Goal: Transaction & Acquisition: Purchase product/service

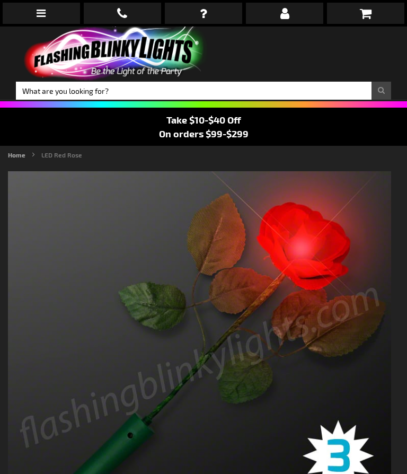
type input "5641"
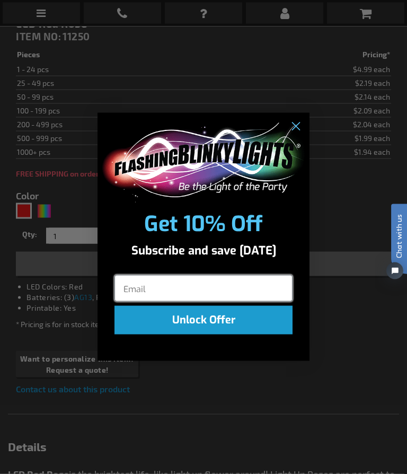
scroll to position [496, 0]
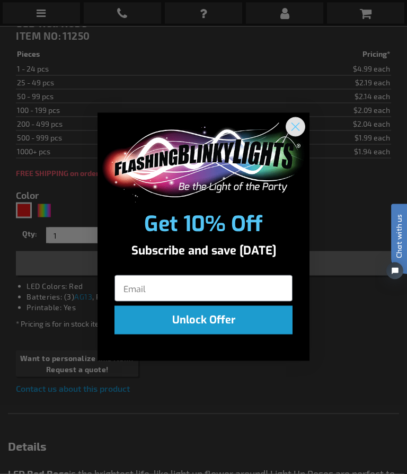
click at [300, 135] on circle "Close dialog" at bounding box center [295, 126] width 17 height 17
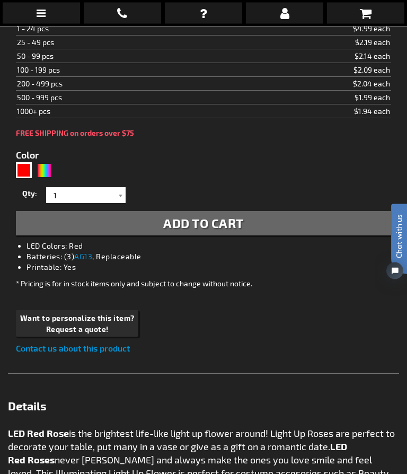
scroll to position [536, 0]
click at [81, 259] on link "AG13" at bounding box center [83, 256] width 18 height 9
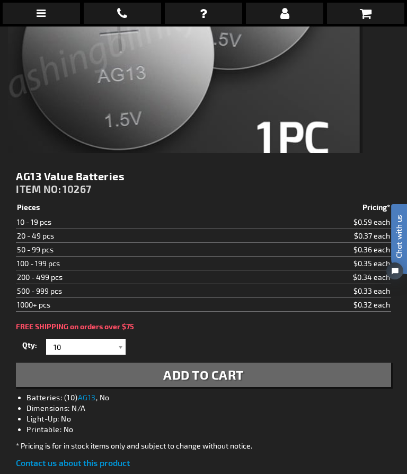
scroll to position [312, 0]
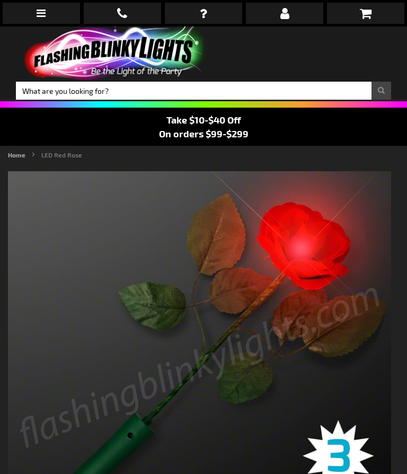
type input "5641"
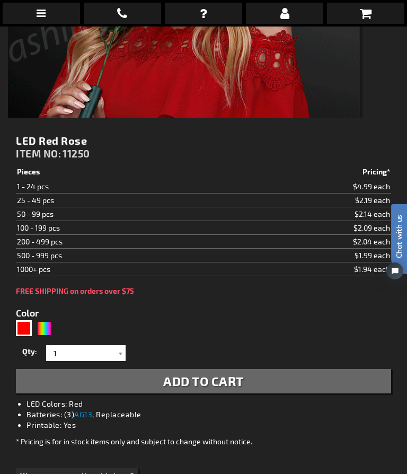
scroll to position [379, 0]
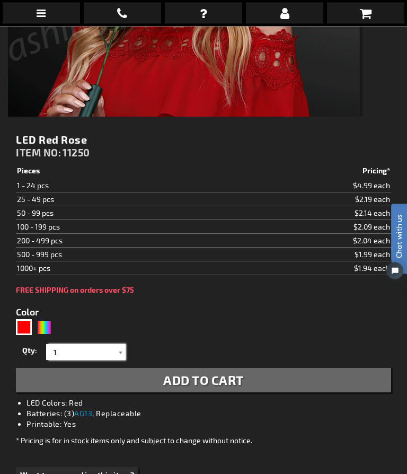
click at [113, 351] on input "1" at bounding box center [87, 353] width 77 height 16
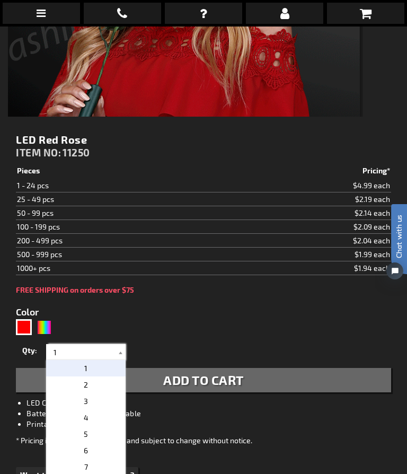
scroll to position [382, 0]
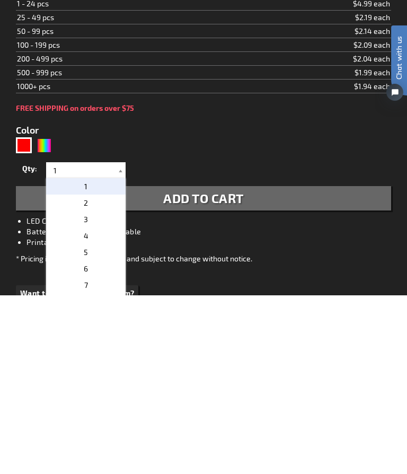
click at [85, 410] on span "4" at bounding box center [86, 414] width 5 height 9
type input "4"
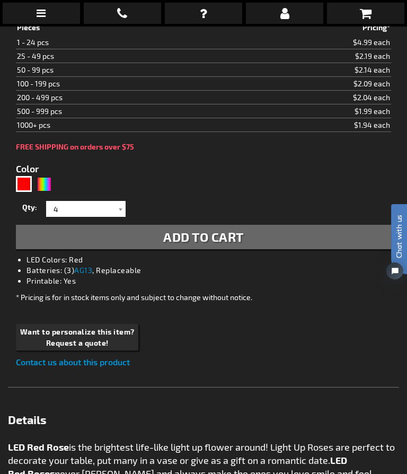
scroll to position [520, 0]
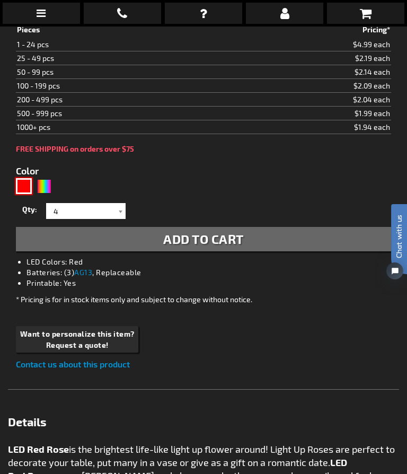
click at [24, 190] on div "Red" at bounding box center [24, 186] width 16 height 16
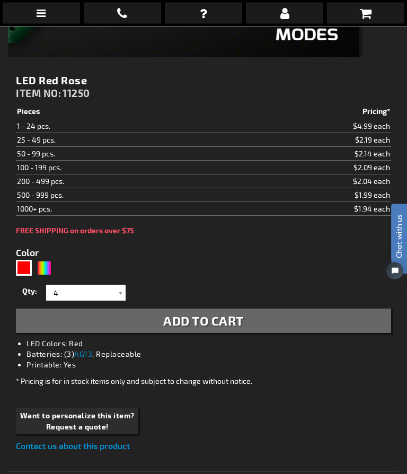
click at [332, 324] on button "Add to Cart" at bounding box center [203, 321] width 375 height 24
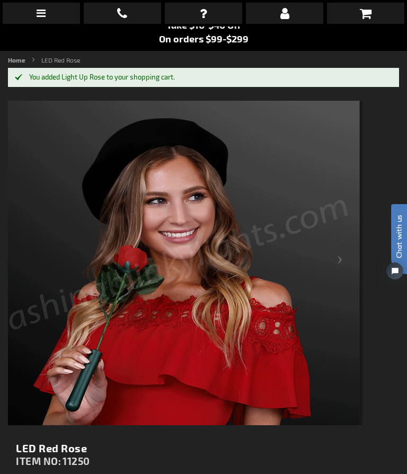
scroll to position [94, 0]
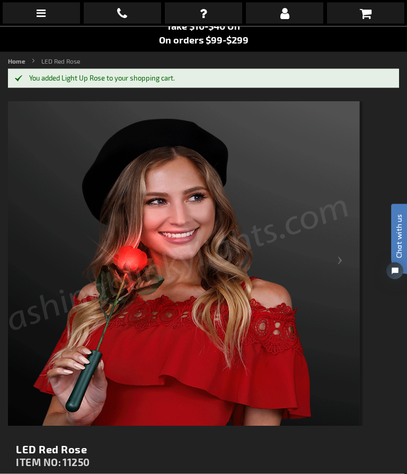
click at [375, 15] on link at bounding box center [365, 13] width 77 height 21
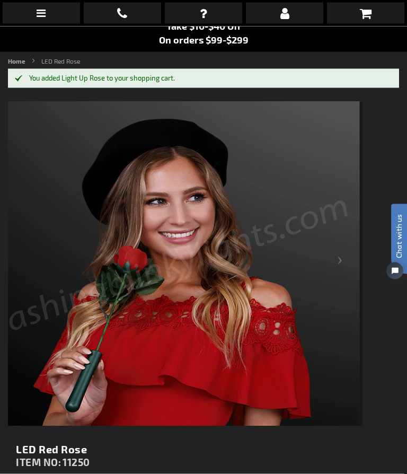
scroll to position [94, 0]
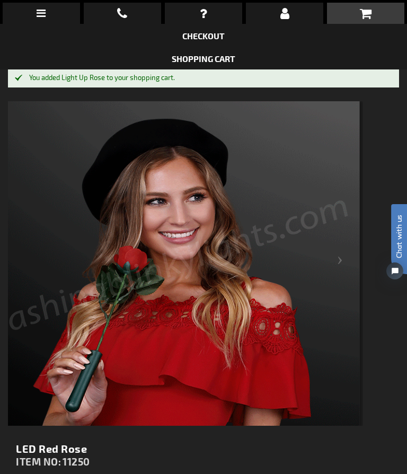
click at [368, 20] on icon at bounding box center [366, 13] width 12 height 13
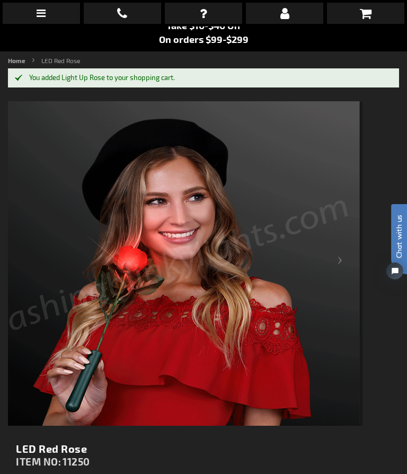
click at [367, 17] on icon at bounding box center [366, 13] width 12 height 13
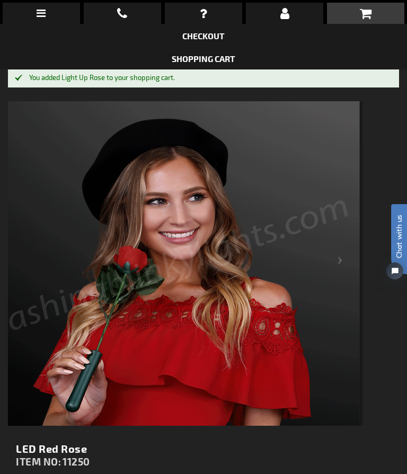
click at [230, 58] on link "Shopping Cart" at bounding box center [204, 59] width 64 height 10
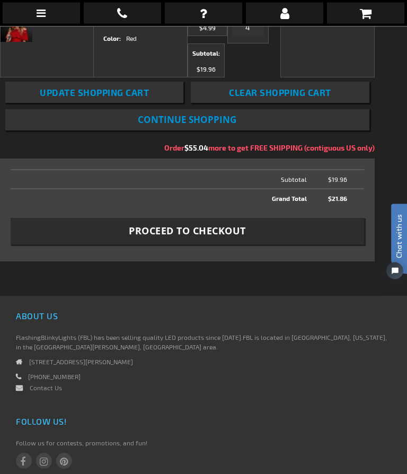
click at [339, 245] on button "Proceed to Checkout" at bounding box center [188, 231] width 354 height 27
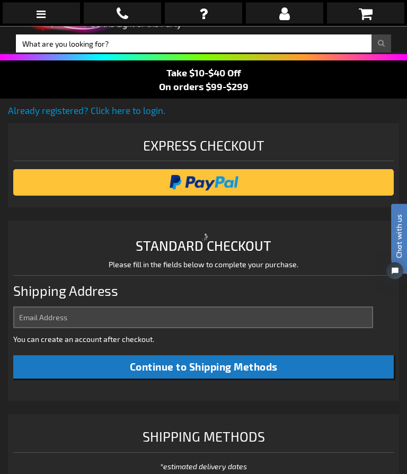
scroll to position [16, 0]
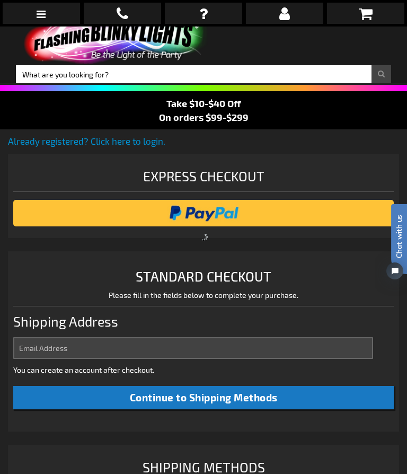
select select "US"
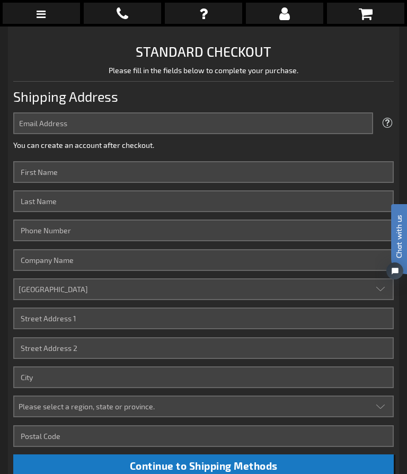
scroll to position [241, 0]
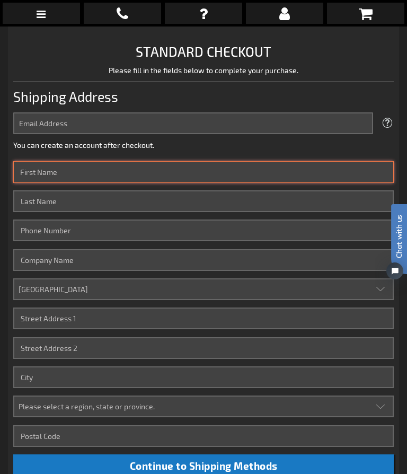
click at [40, 170] on input "First Name" at bounding box center [203, 172] width 381 height 22
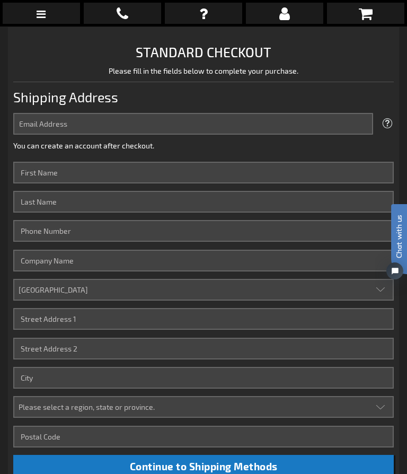
scroll to position [241, 0]
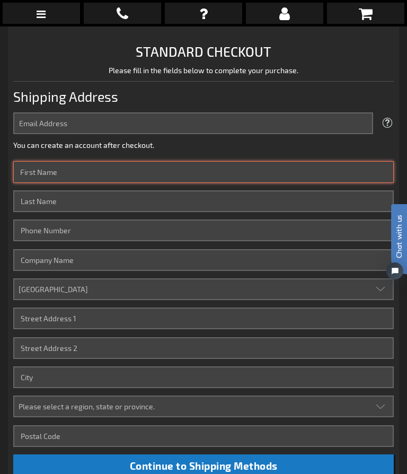
type input "Jim"
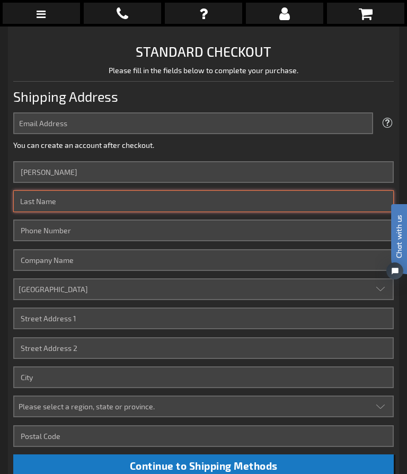
type input "Sadighian"
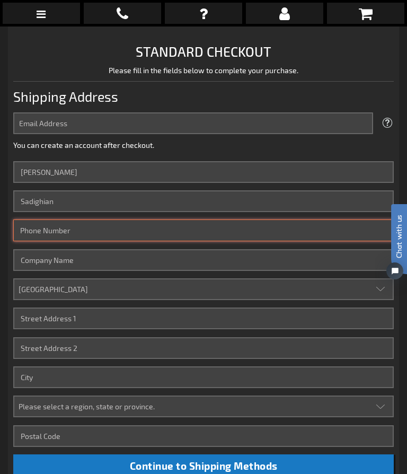
type input "4344473706"
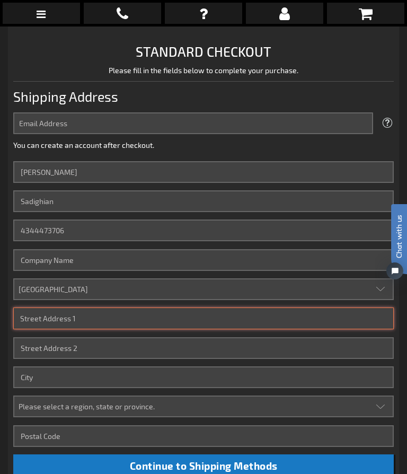
type input "147 Buena Vista Circle"
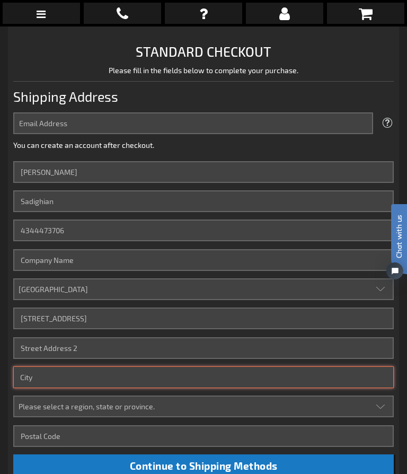
type input "South Hill"
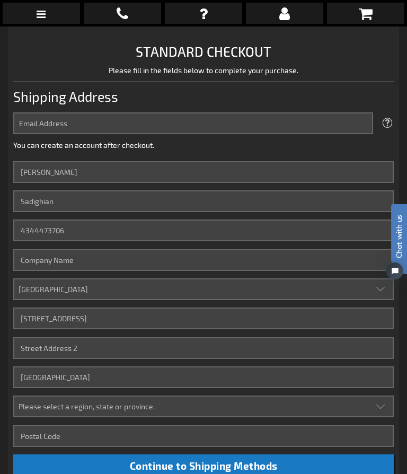
select select "61"
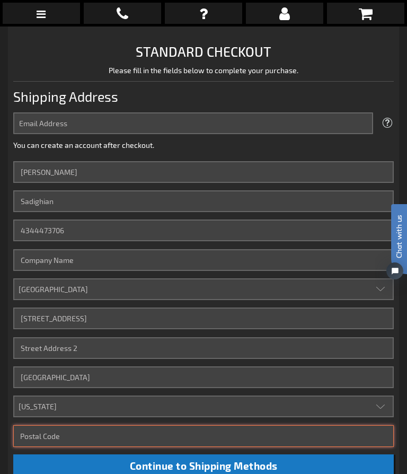
type input "23970-1432"
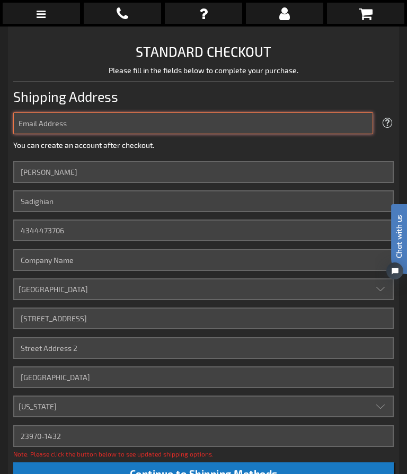
click at [28, 124] on input "Email Address" at bounding box center [193, 123] width 360 height 22
type input "jim-john-s@h"
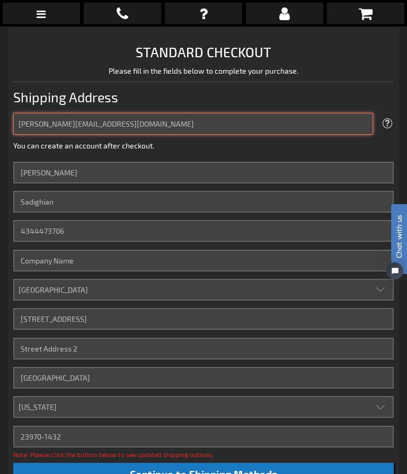
type input "jim-john-s@hotmail.com"
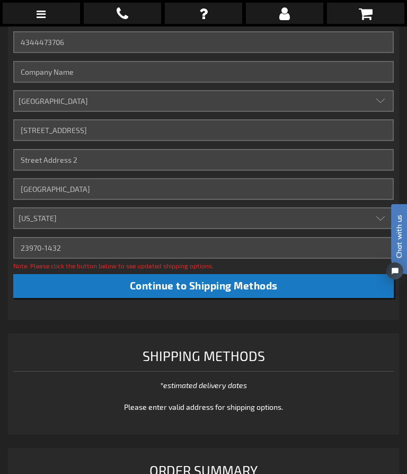
scroll to position [444, 0]
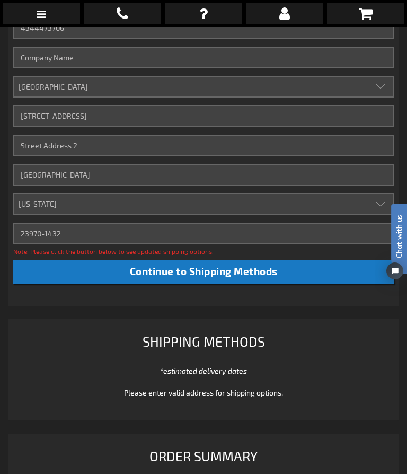
click at [357, 267] on button "Continue to Shipping Methods" at bounding box center [203, 272] width 381 height 24
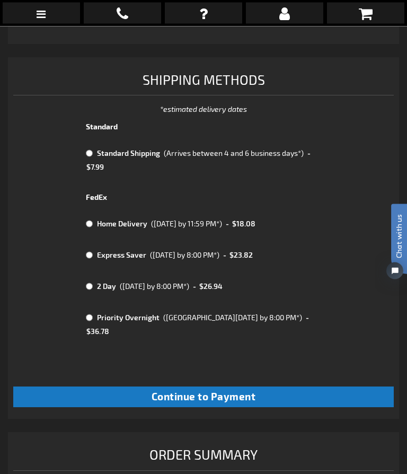
scroll to position [698, 0]
click at [294, 386] on button "Continue to Payment" at bounding box center [203, 396] width 381 height 21
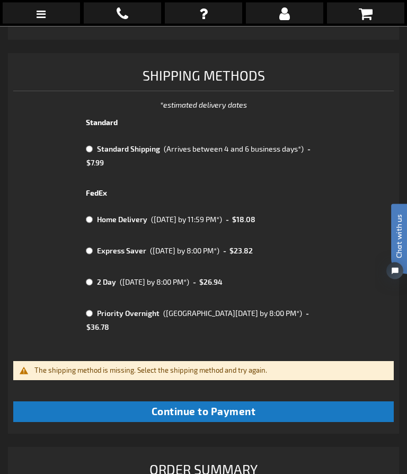
scroll to position [702, 0]
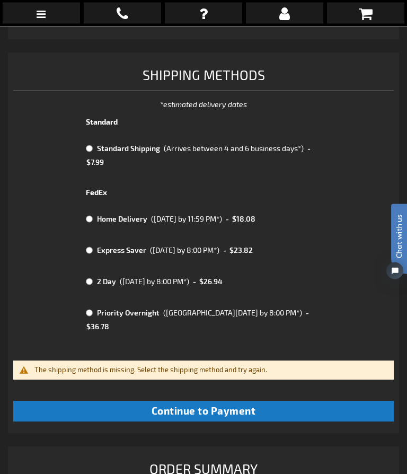
click at [91, 148] on input "radio" at bounding box center [89, 149] width 7 height 8
radio input "true"
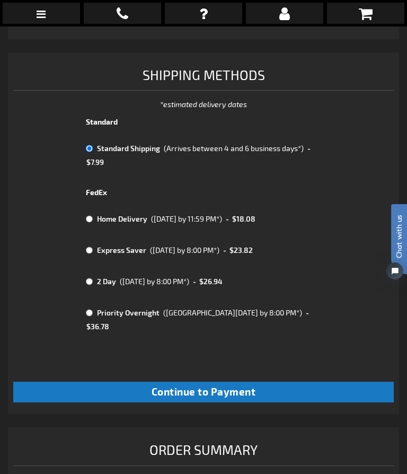
click at [310, 382] on button "Continue to Payment" at bounding box center [203, 392] width 381 height 21
checkbox input "true"
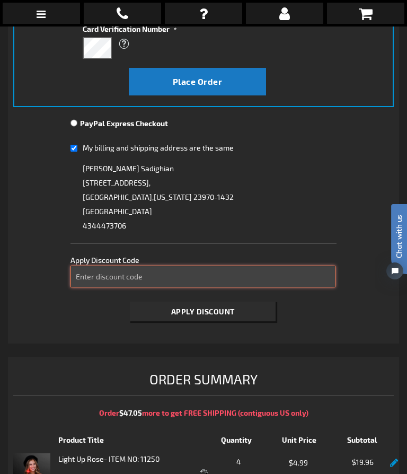
click at [92, 274] on input "Enter discount code" at bounding box center [203, 277] width 265 height 22
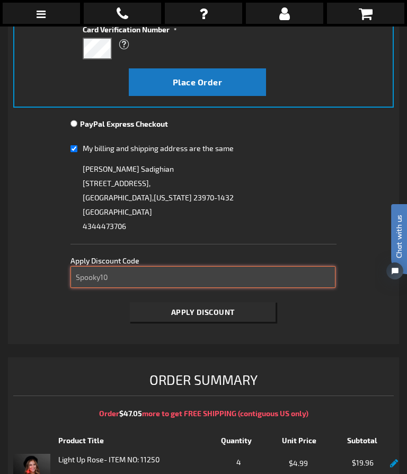
type input "Spooky10"
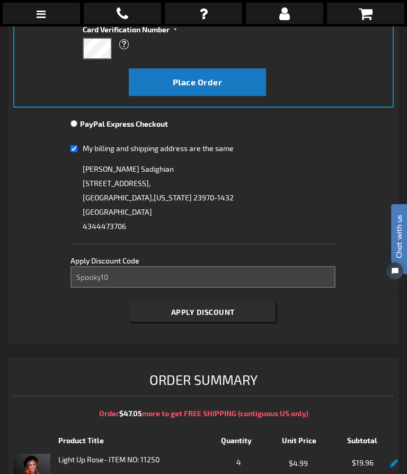
click at [269, 315] on button "Apply Discount" at bounding box center [203, 312] width 146 height 20
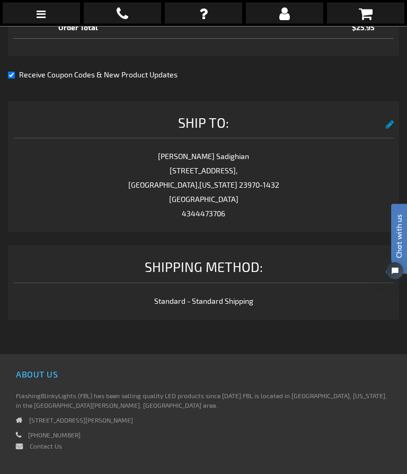
scroll to position [846, 0]
click at [15, 72] on input "Receive Coupon Codes & New Product Updates" at bounding box center [11, 75] width 7 height 7
checkbox input "false"
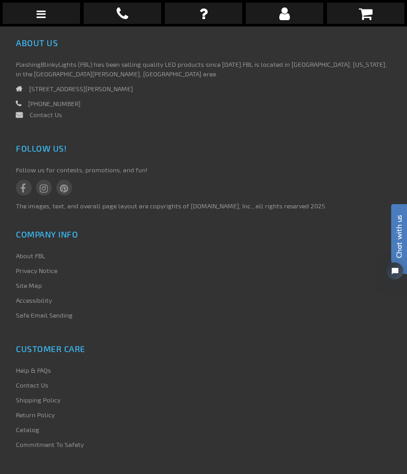
scroll to position [749, 0]
